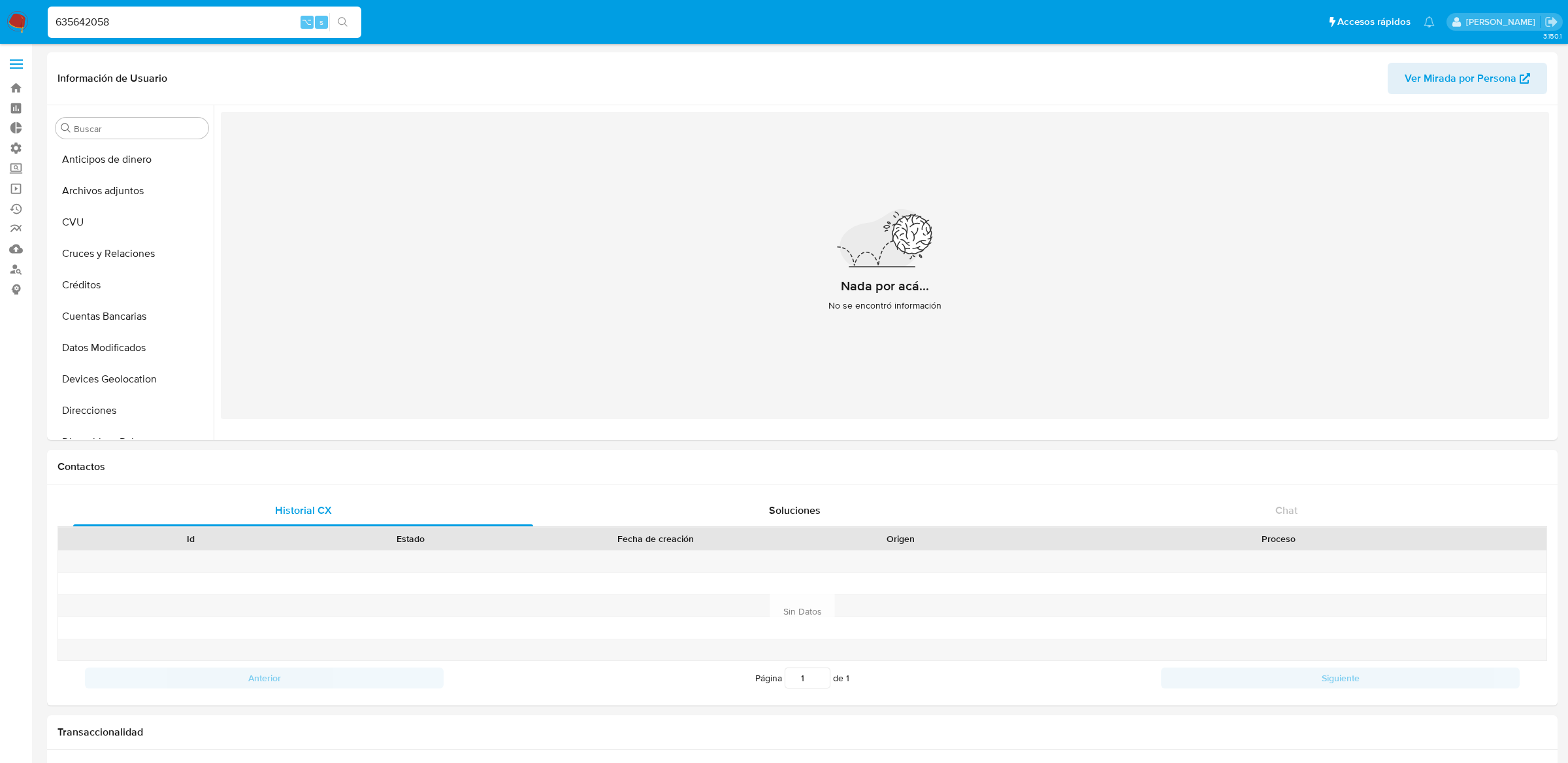
select select "10"
click at [239, 19] on input "635642058" at bounding box center [204, 22] width 313 height 17
paste input "714118133"
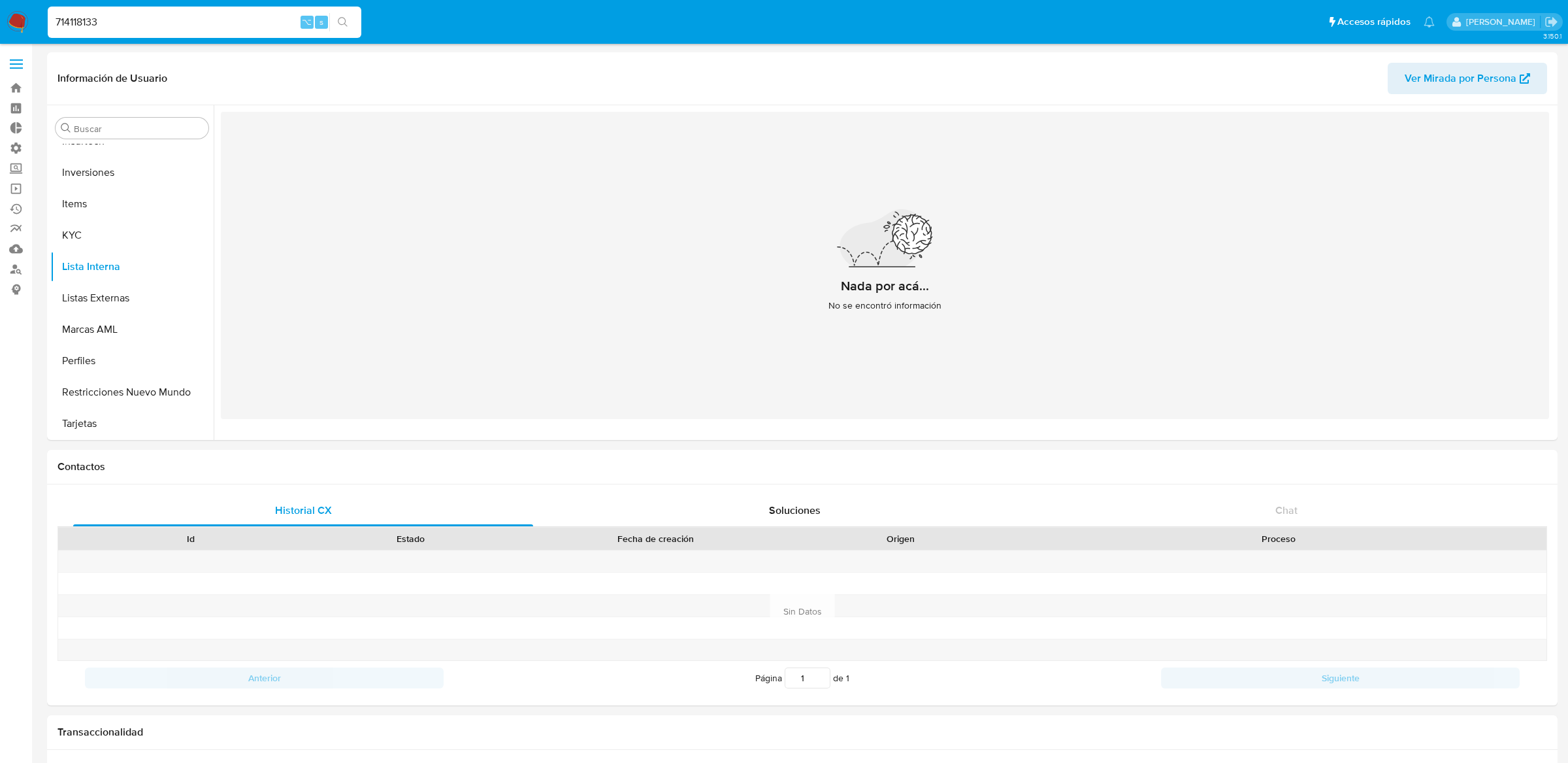
type input "714118133"
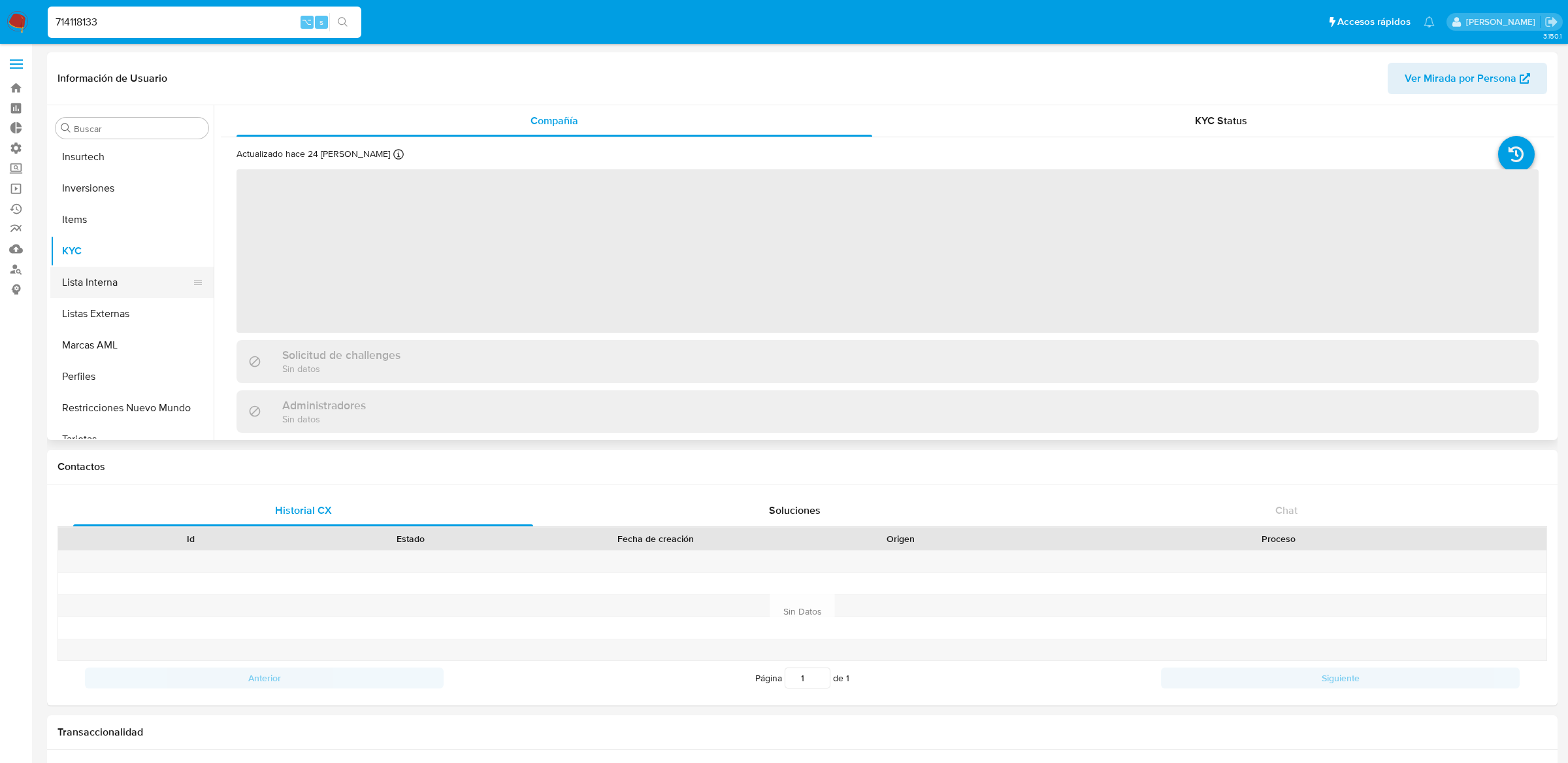
scroll to position [583, 0]
click at [87, 394] on button "Restricciones Nuevo Mundo" at bounding box center [127, 392] width 153 height 31
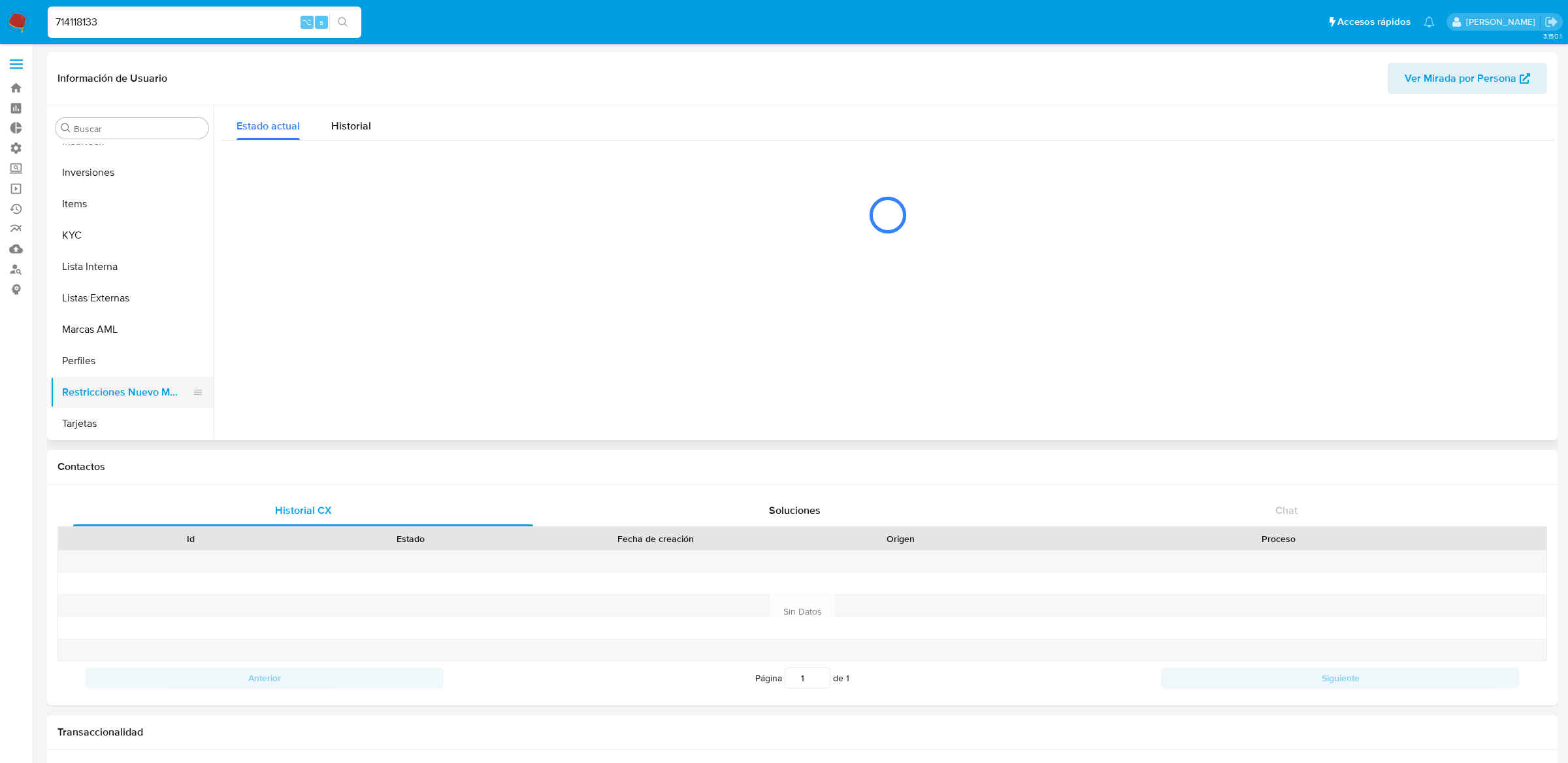
select select "10"
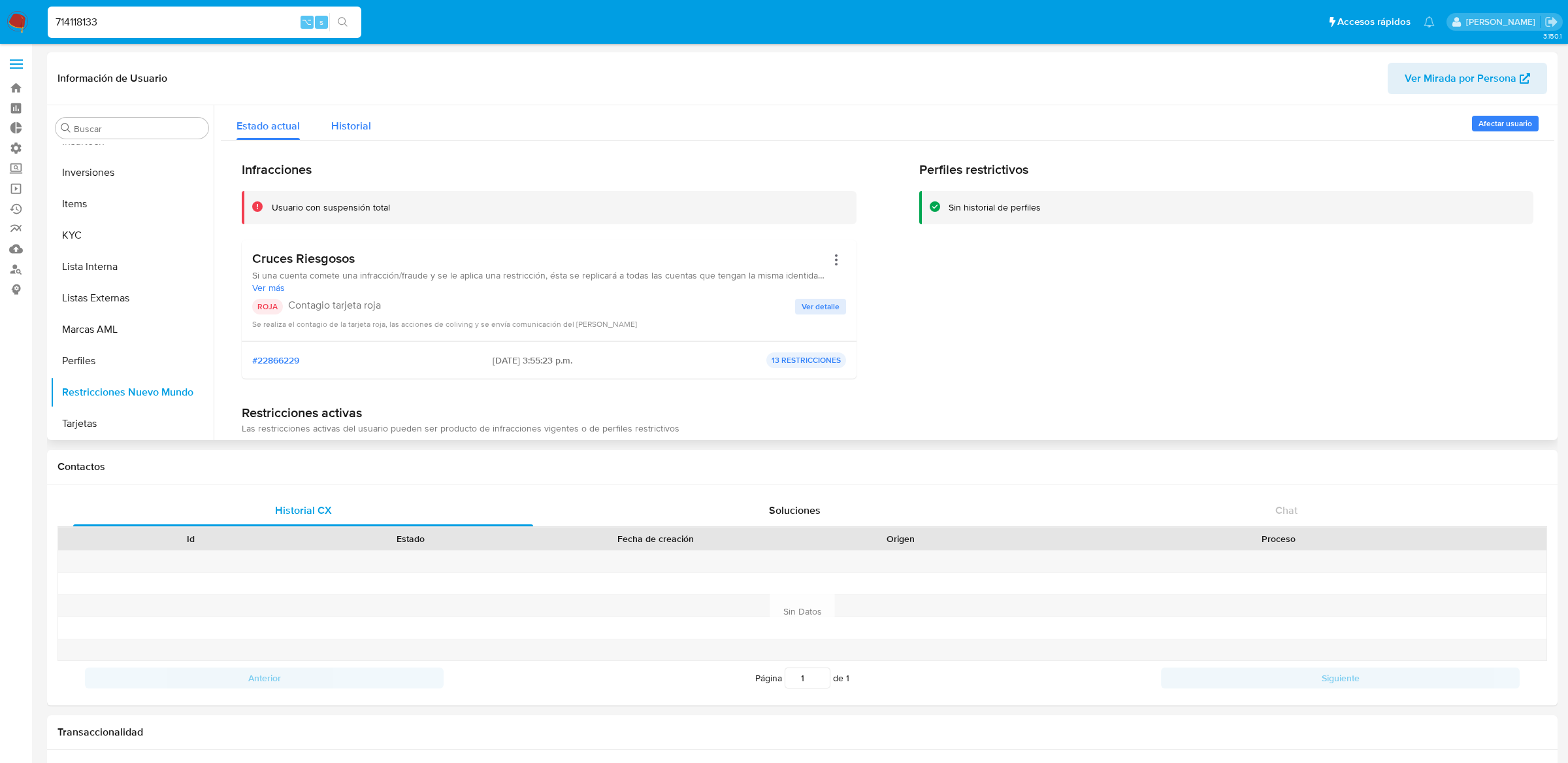
click at [381, 121] on button "Historial" at bounding box center [351, 122] width 72 height 35
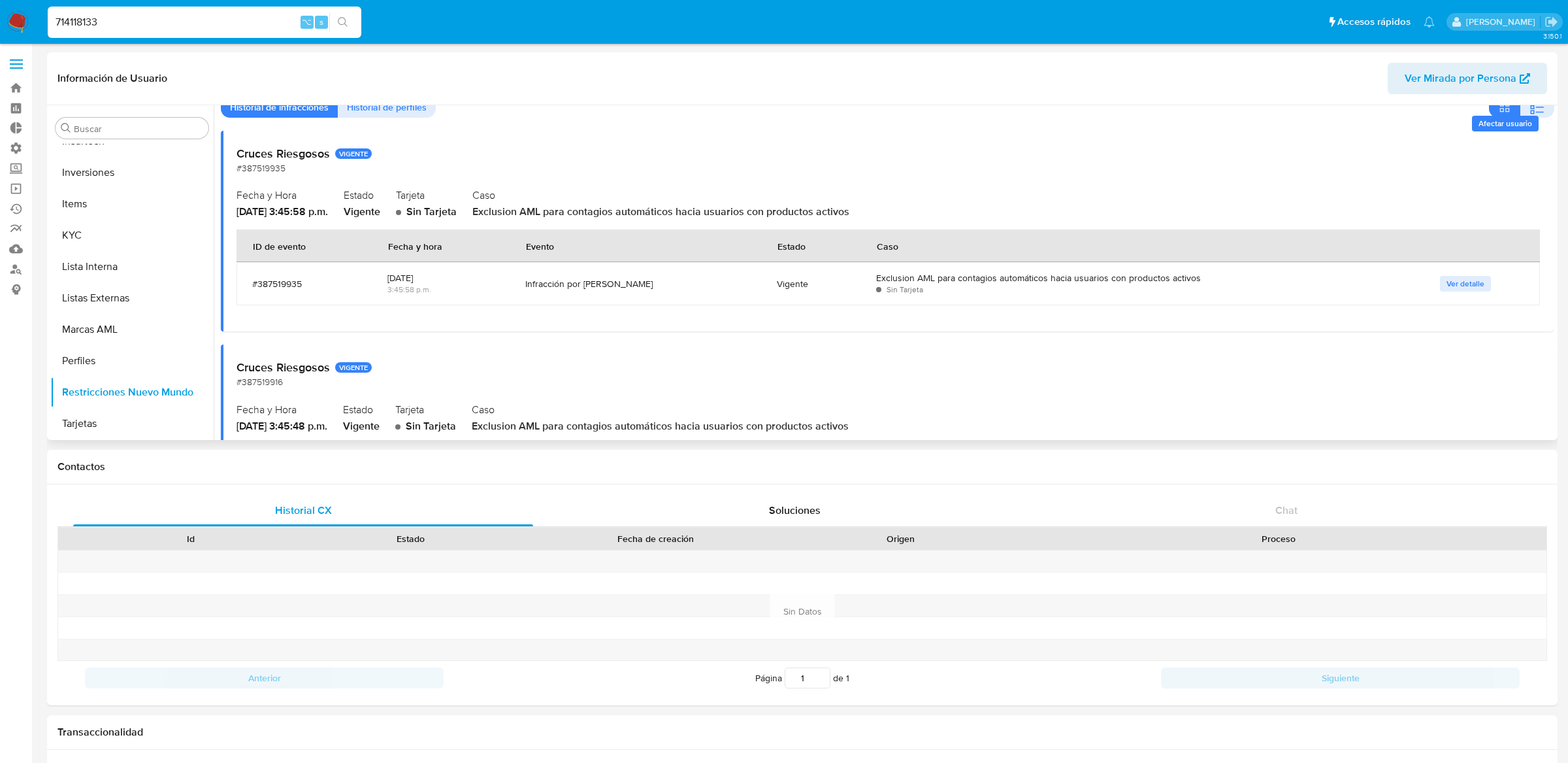
scroll to position [0, 0]
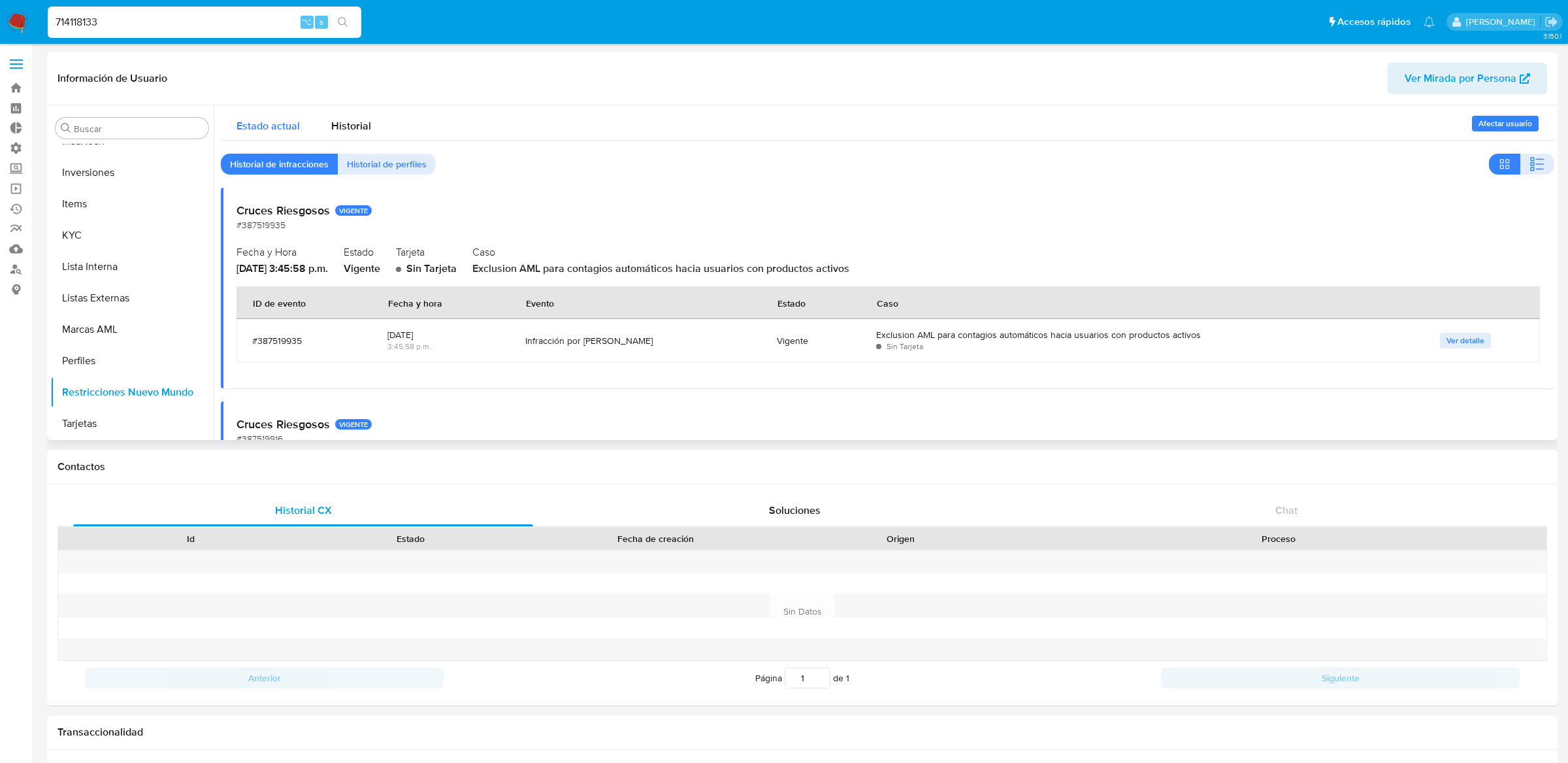
click at [283, 124] on span "Estado actual" at bounding box center [268, 125] width 63 height 15
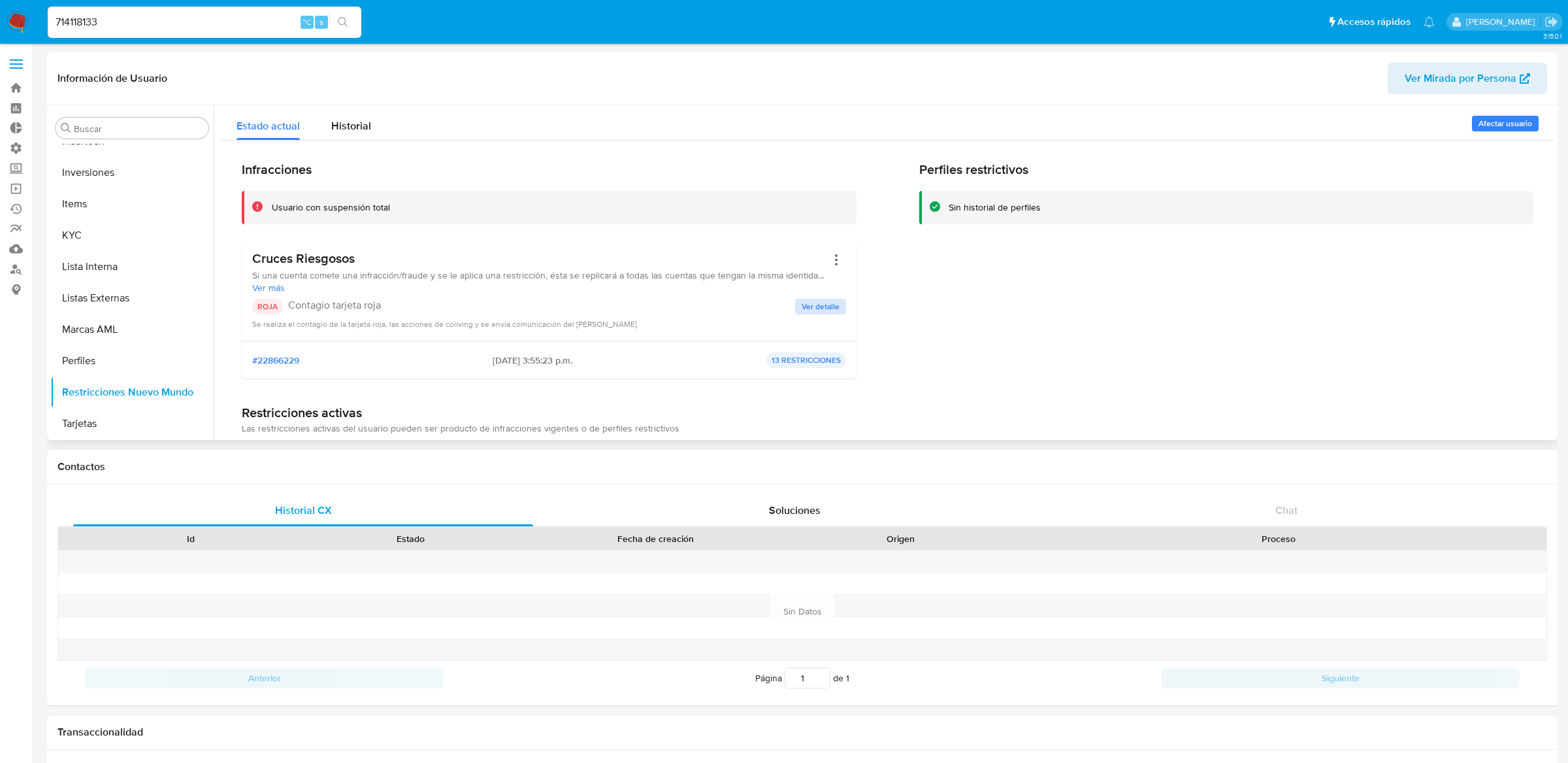
click at [814, 300] on span "Ver detalle" at bounding box center [821, 306] width 38 height 13
